Goal: Task Accomplishment & Management: Use online tool/utility

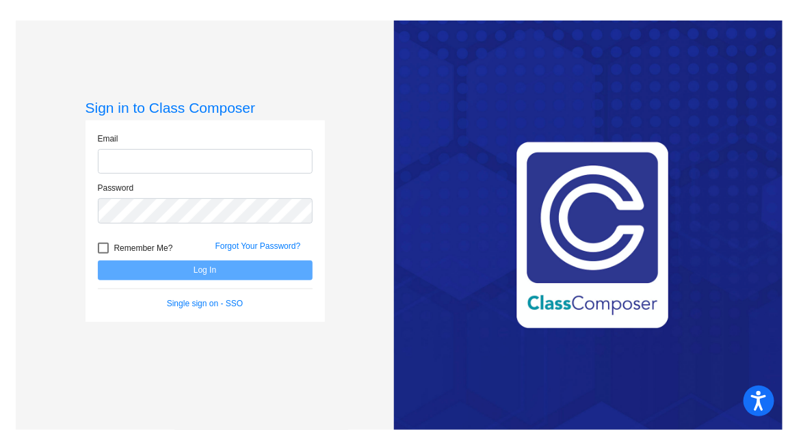
click at [267, 161] on input "email" at bounding box center [205, 161] width 215 height 25
type input "[EMAIL_ADDRESS][DOMAIN_NAME]"
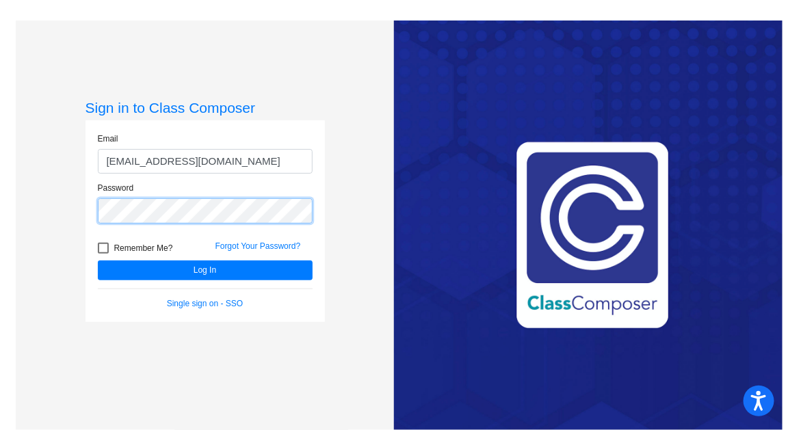
click at [98, 261] on button "Log In" at bounding box center [205, 271] width 215 height 20
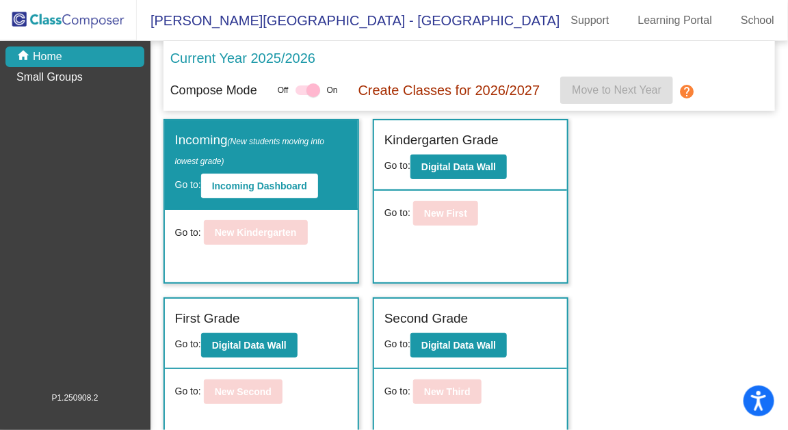
click at [691, 92] on mat-icon "help" at bounding box center [687, 91] width 16 height 16
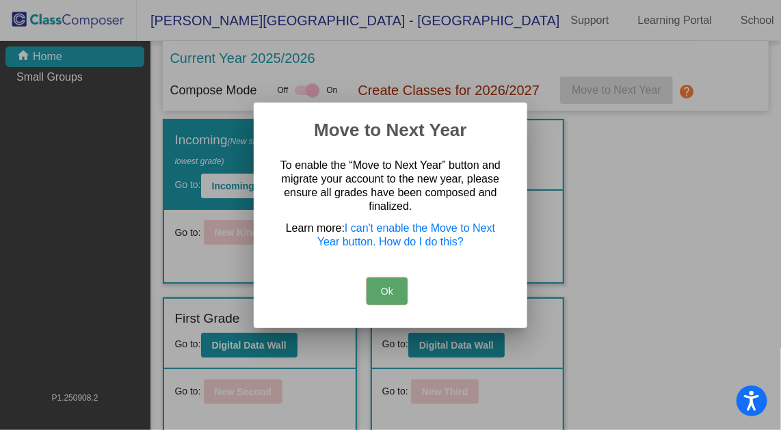
click at [392, 293] on button "Ok" at bounding box center [387, 291] width 41 height 27
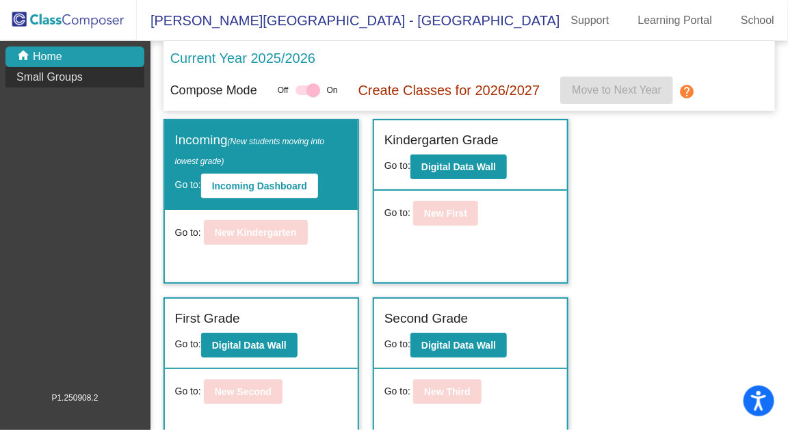
click at [85, 78] on div "Small Groups" at bounding box center [74, 77] width 139 height 21
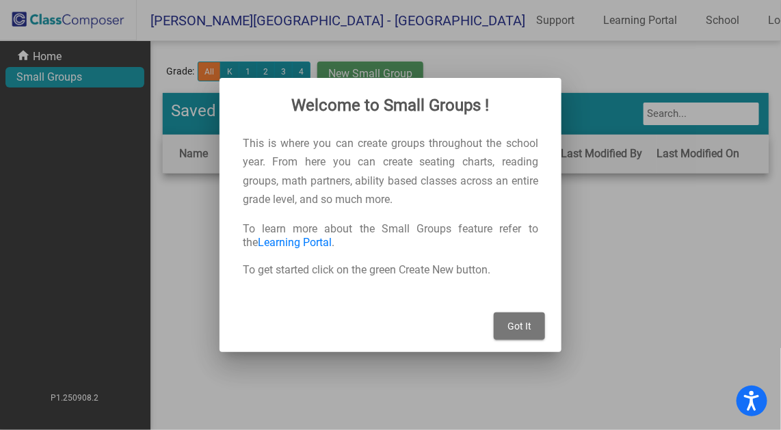
click at [528, 325] on span "Got It" at bounding box center [520, 326] width 24 height 11
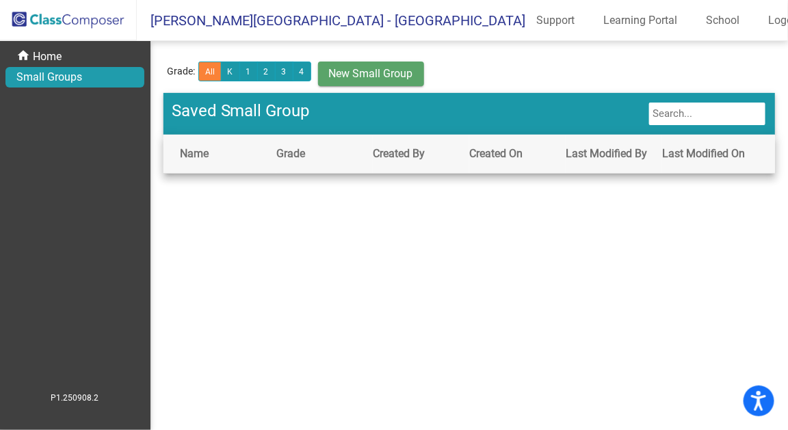
click at [340, 67] on span "New Small Group" at bounding box center [371, 73] width 84 height 13
click at [246, 70] on button "1" at bounding box center [248, 72] width 18 height 20
click at [357, 64] on button "New Small Group" at bounding box center [371, 74] width 106 height 25
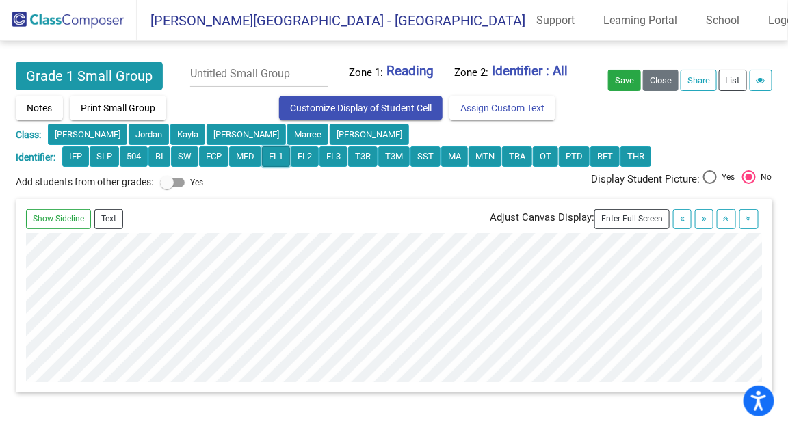
click at [277, 149] on button "EL1" at bounding box center [276, 156] width 28 height 21
click at [300, 152] on button "EL2" at bounding box center [305, 156] width 28 height 21
click at [272, 156] on button "EL1" at bounding box center [276, 156] width 28 height 21
